Goal: Book appointment/travel/reservation

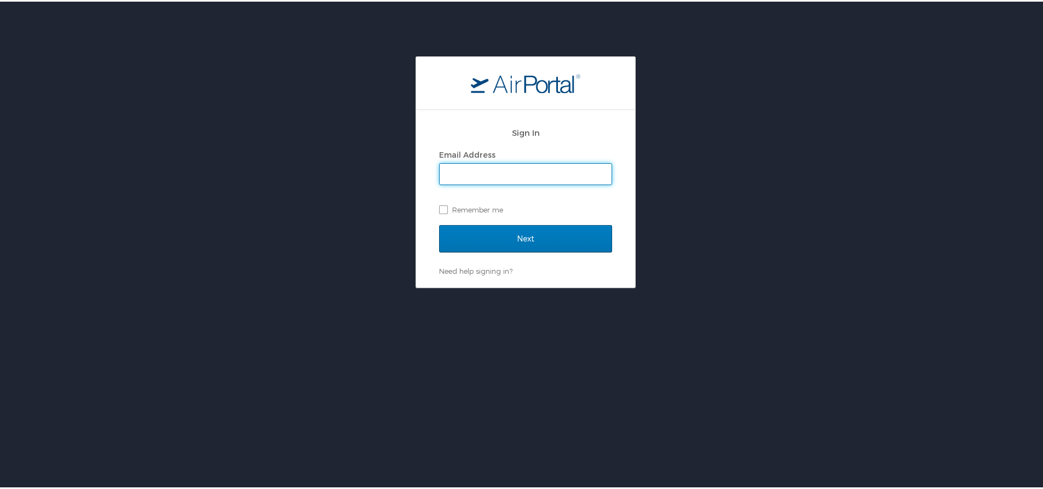
type input "[EMAIL_ADDRESS][DOMAIN_NAME]"
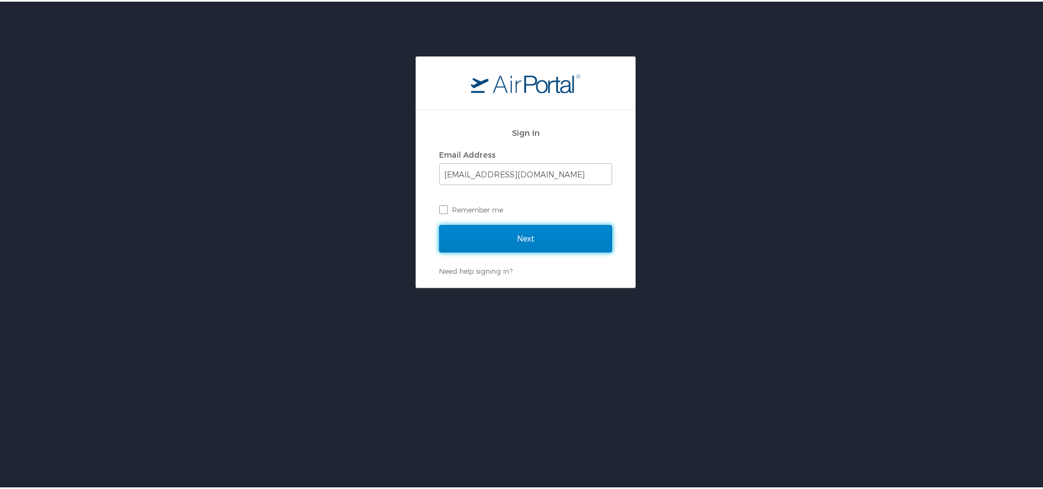
click at [529, 235] on input "Next" at bounding box center [525, 236] width 173 height 27
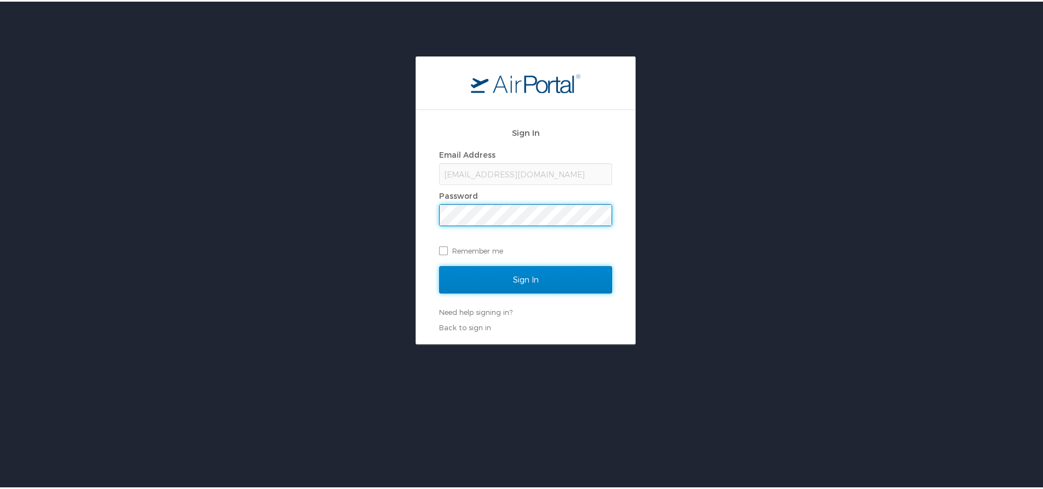
click at [533, 275] on input "Sign In" at bounding box center [525, 277] width 173 height 27
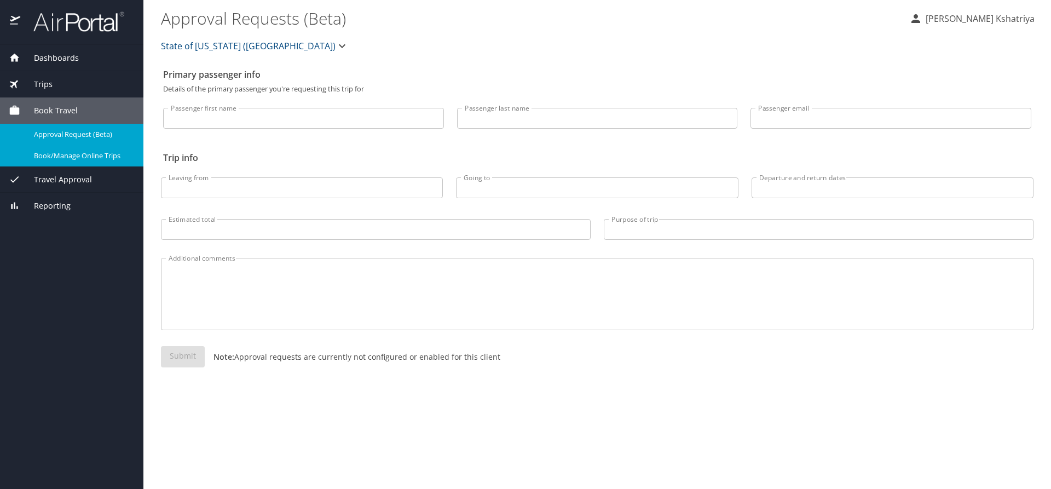
click at [76, 156] on span "Book/Manage Online Trips" at bounding box center [82, 156] width 96 height 10
click at [42, 54] on span "Dashboards" at bounding box center [49, 58] width 59 height 12
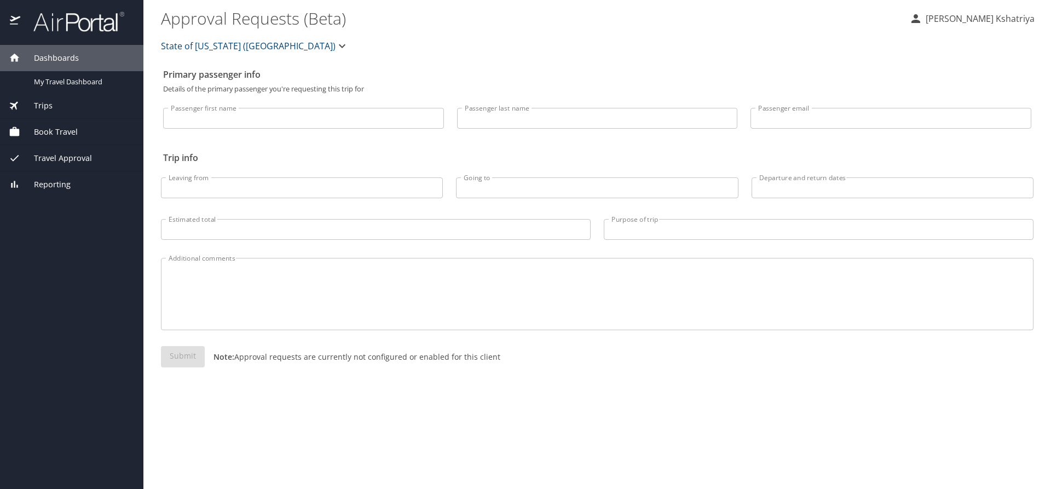
click at [57, 129] on span "Book Travel" at bounding box center [48, 132] width 57 height 12
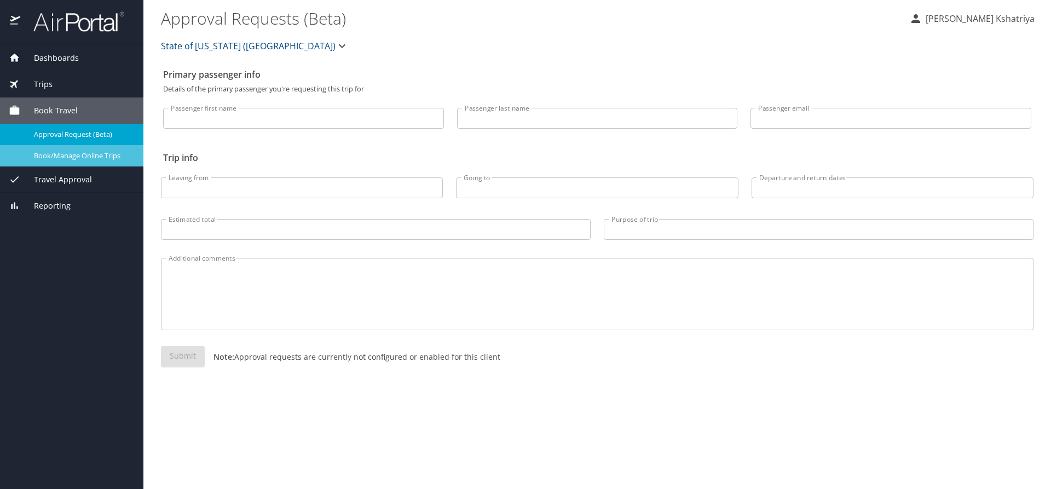
click at [79, 157] on span "Book/Manage Online Trips" at bounding box center [82, 156] width 96 height 10
